Goal: Check status

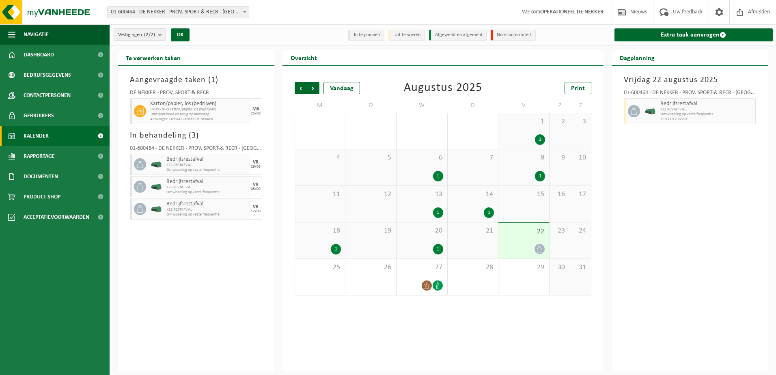
click at [540, 251] on icon at bounding box center [539, 249] width 7 height 7
click at [537, 244] on div at bounding box center [539, 249] width 11 height 11
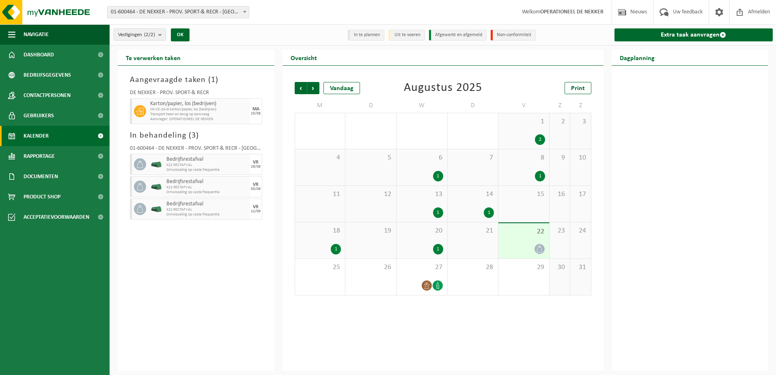
click at [535, 167] on div "8 1" at bounding box center [524, 167] width 51 height 36
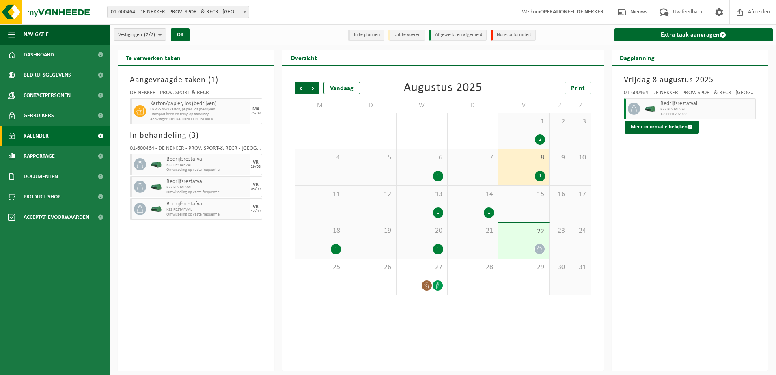
click at [536, 243] on div "22" at bounding box center [524, 240] width 51 height 35
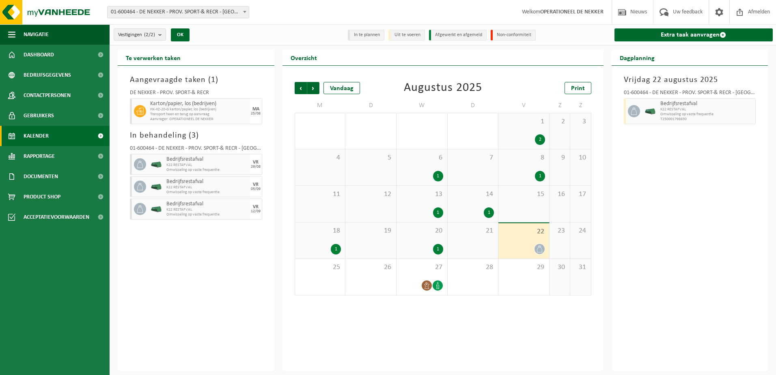
click at [220, 68] on div "Aangevraagde taken ( 1 ) DE NEKKER - PROV. SPORT-& RECR Karton/papier, los (bed…" at bounding box center [196, 218] width 157 height 305
click at [82, 15] on img at bounding box center [48, 12] width 97 height 24
